Goal: Task Accomplishment & Management: Use online tool/utility

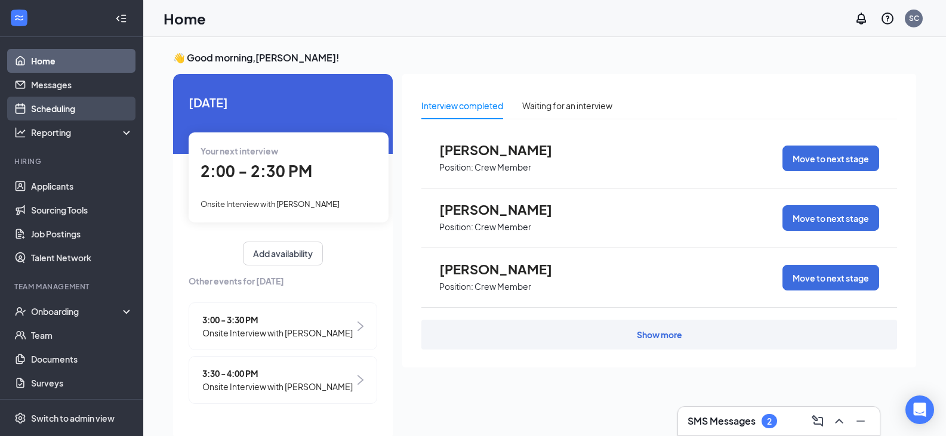
drag, startPoint x: 39, startPoint y: 107, endPoint x: 47, endPoint y: 107, distance: 7.8
click at [39, 107] on link "Scheduling" at bounding box center [82, 109] width 102 height 24
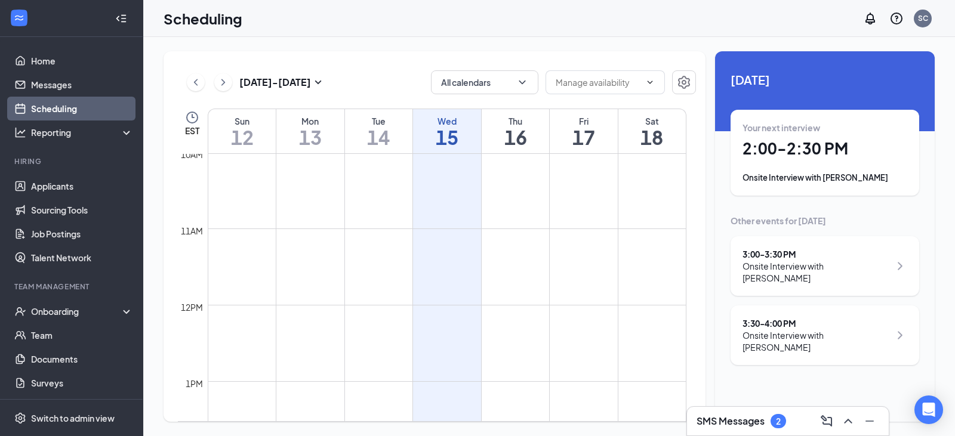
scroll to position [1005, 0]
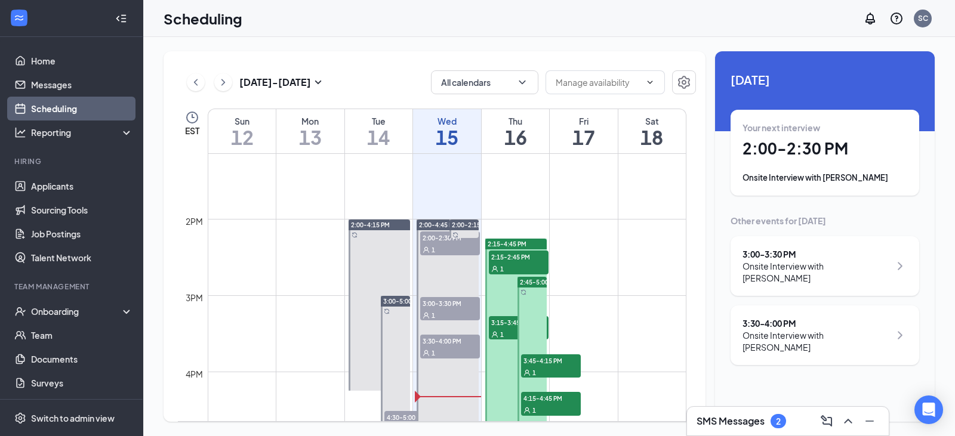
click at [497, 264] on div "1" at bounding box center [519, 269] width 60 height 12
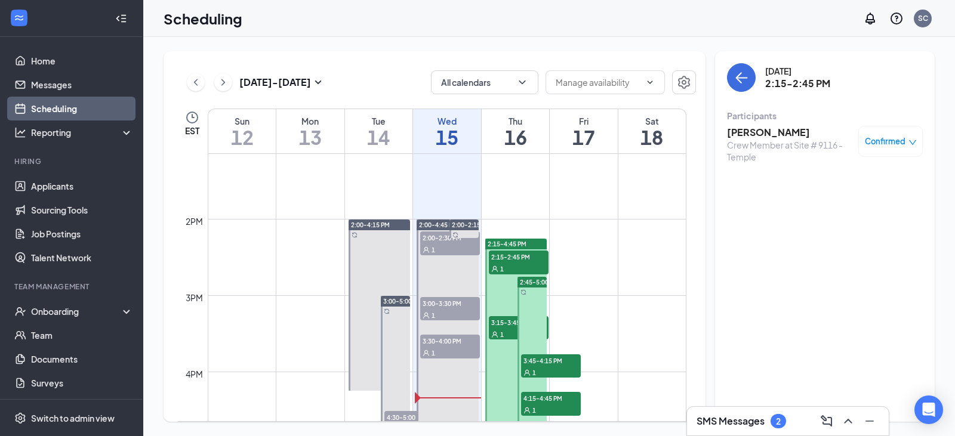
click at [497, 334] on icon "User" at bounding box center [494, 334] width 7 height 7
click at [530, 371] on icon "User" at bounding box center [527, 373] width 7 height 7
click at [532, 410] on div "1" at bounding box center [551, 410] width 60 height 12
